Goal: Information Seeking & Learning: Understand process/instructions

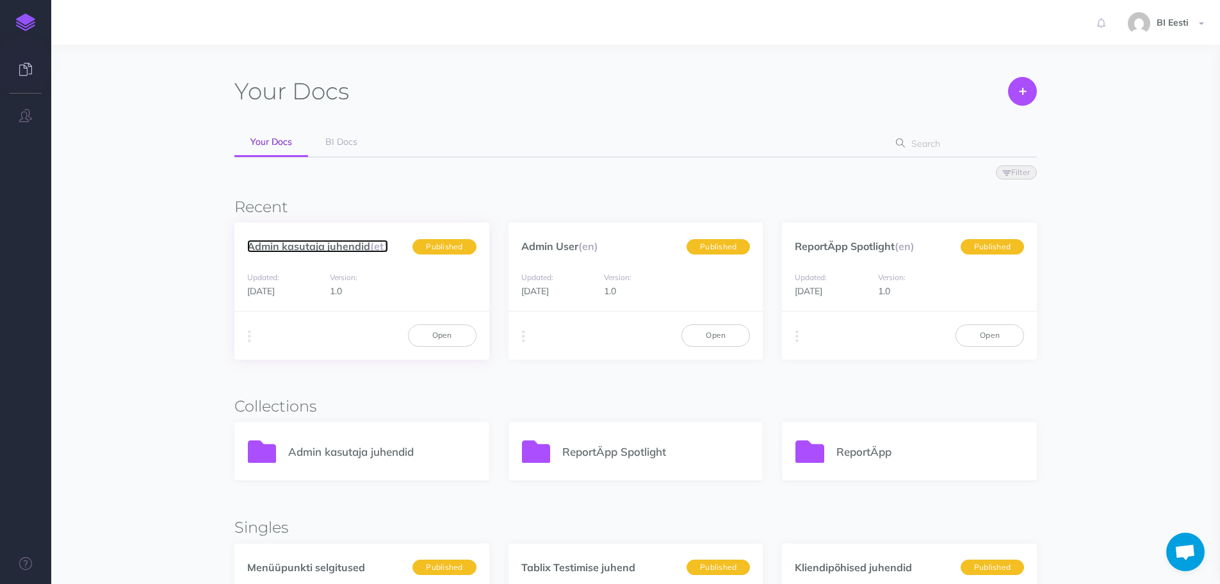
click at [357, 249] on link "Admin kasutaja juhendid (et)" at bounding box center [317, 246] width 141 height 13
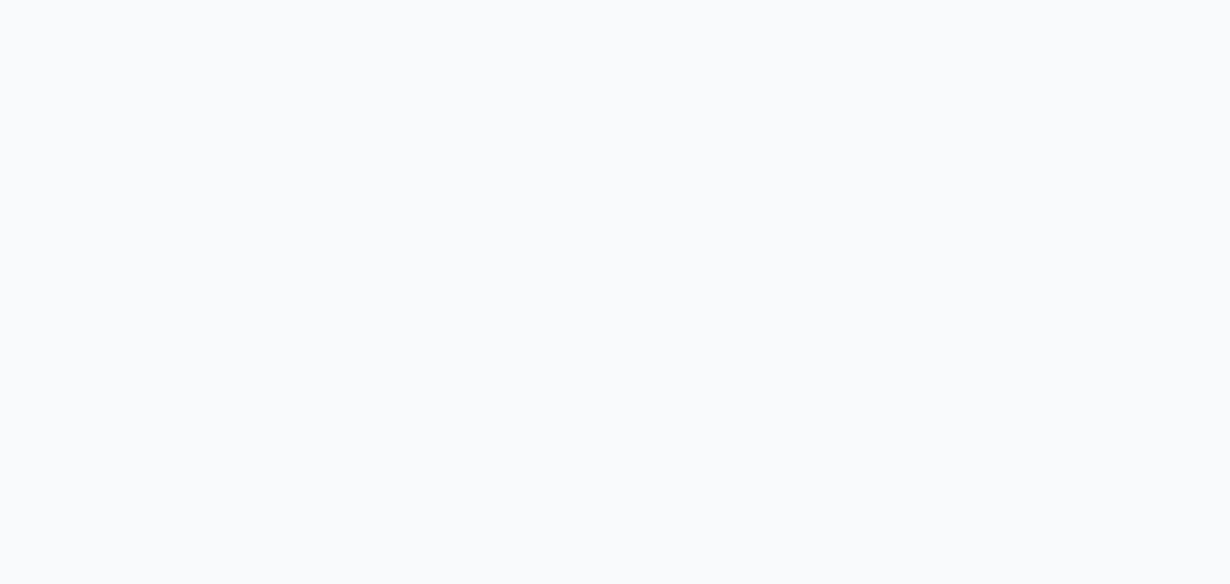
select select "et"
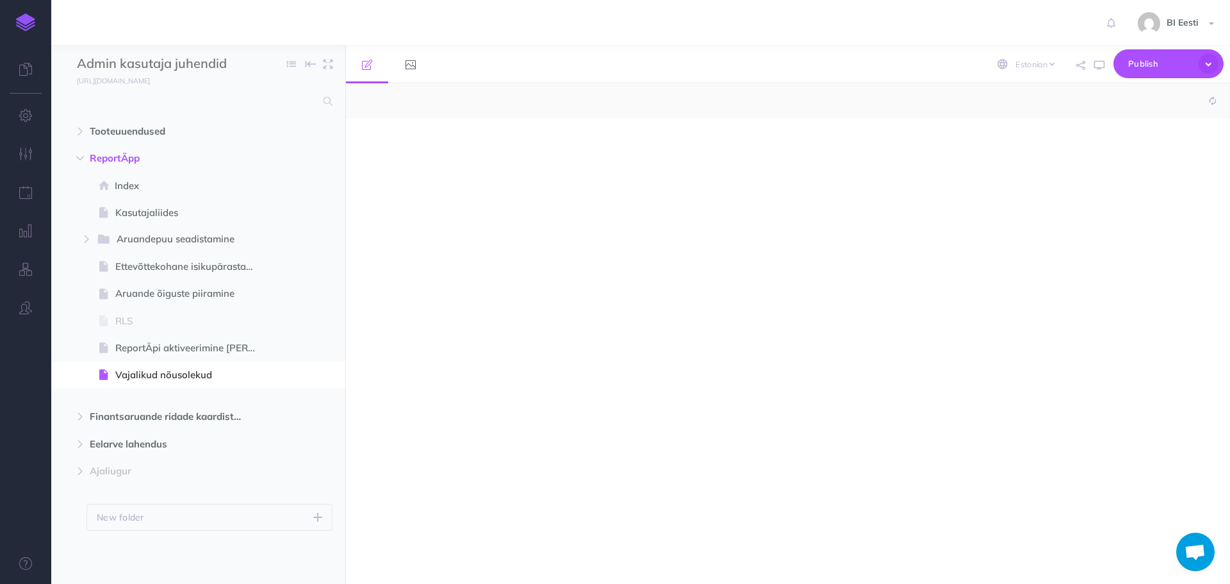
select select "null"
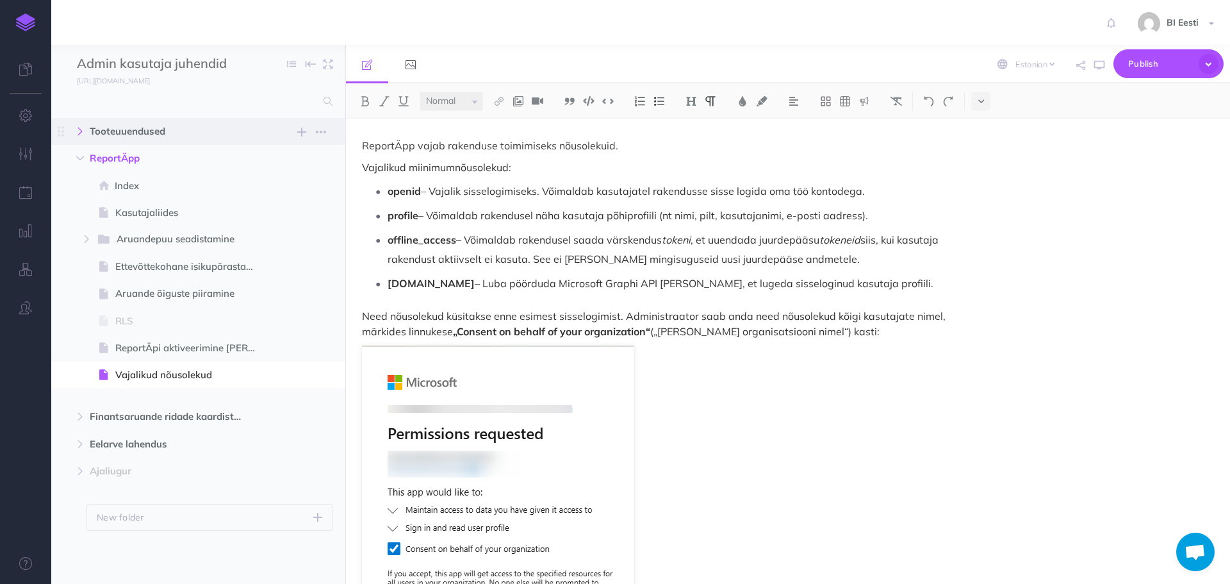
click at [82, 129] on icon "button" at bounding box center [80, 131] width 8 height 8
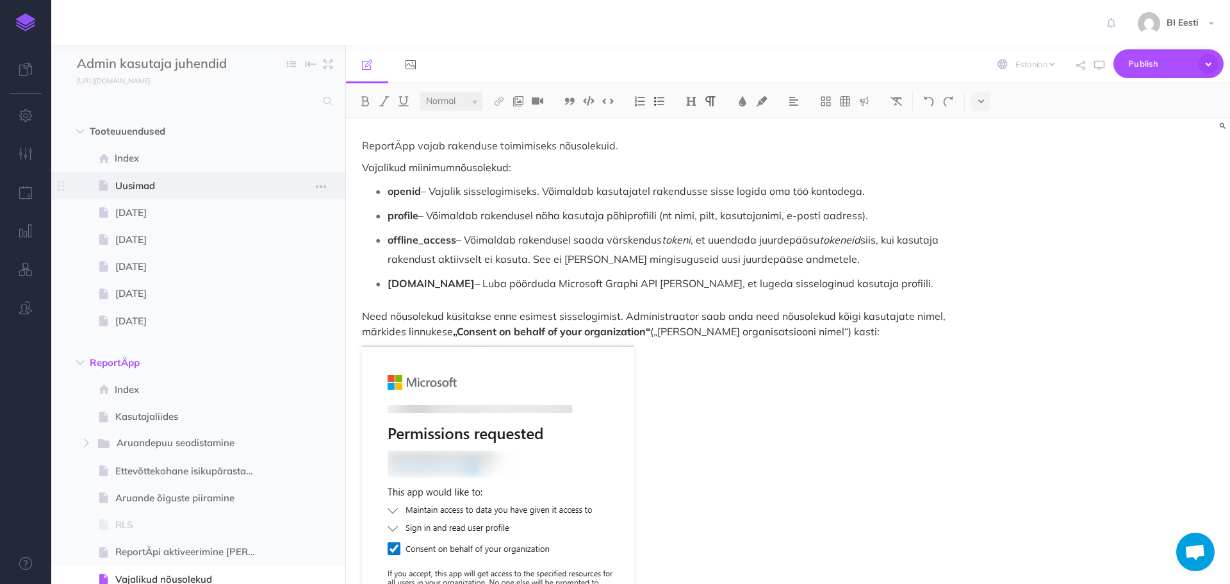
click at [194, 176] on span at bounding box center [198, 185] width 294 height 27
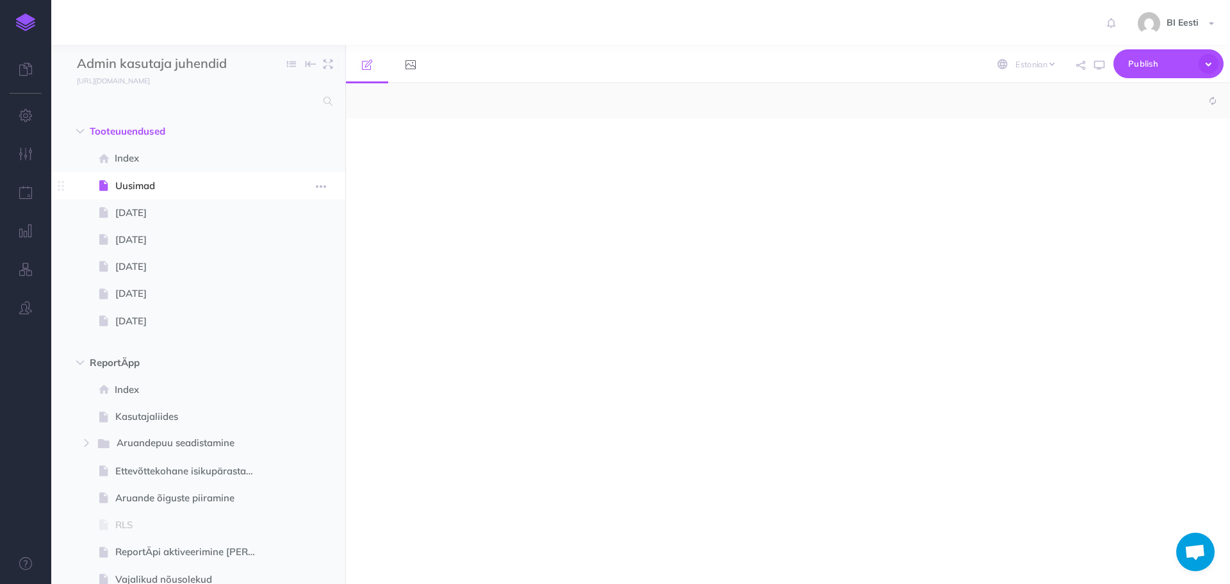
select select "null"
